Goal: Task Accomplishment & Management: Use online tool/utility

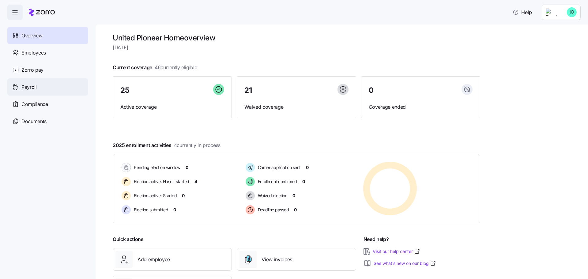
click at [33, 88] on span "Payroll" at bounding box center [28, 87] width 15 height 8
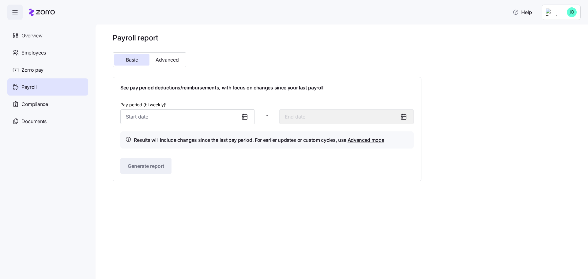
click at [247, 116] on icon at bounding box center [244, 116] width 7 height 7
click at [246, 117] on icon at bounding box center [244, 116] width 7 height 7
click at [224, 117] on input "Pay period (bi weekly) *" at bounding box center [187, 116] width 134 height 15
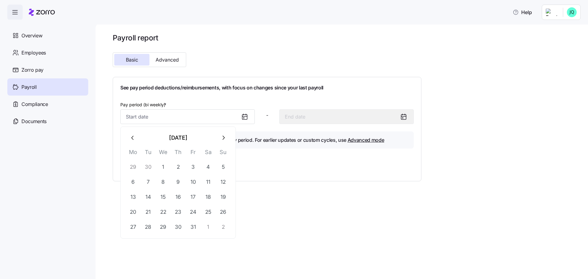
click at [137, 137] on button "button" at bounding box center [133, 137] width 15 height 15
click at [209, 213] on button "27" at bounding box center [208, 211] width 15 height 15
type input "[DATE]"
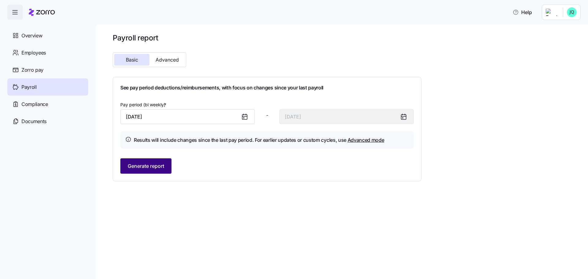
click at [147, 168] on span "Generate report" at bounding box center [146, 165] width 36 height 7
